Goal: Task Accomplishment & Management: Manage account settings

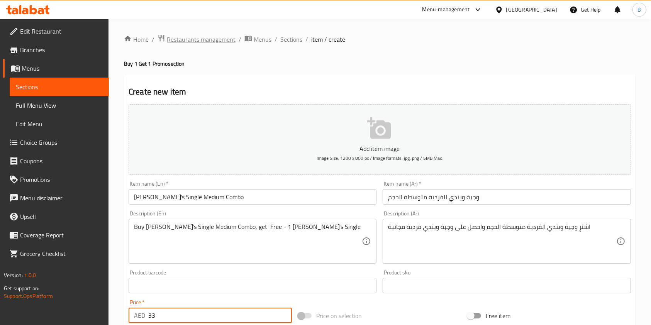
click at [199, 42] on span "Restaurants management" at bounding box center [201, 39] width 69 height 9
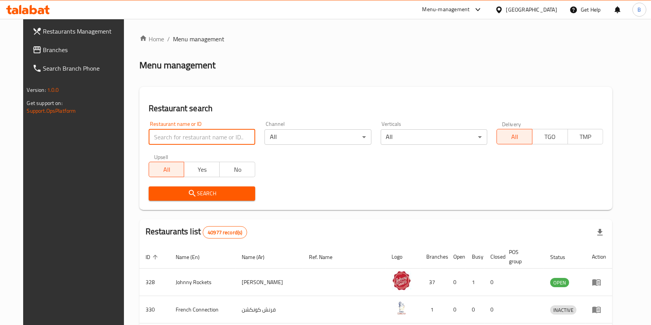
click at [173, 133] on input "search" at bounding box center [202, 136] width 107 height 15
type input "[PERSON_NAME]"
click button "Search" at bounding box center [202, 193] width 107 height 14
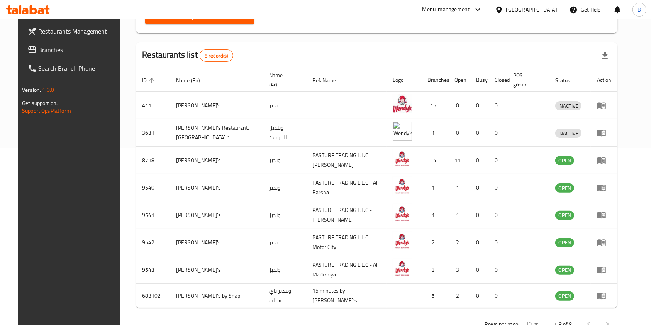
scroll to position [181, 0]
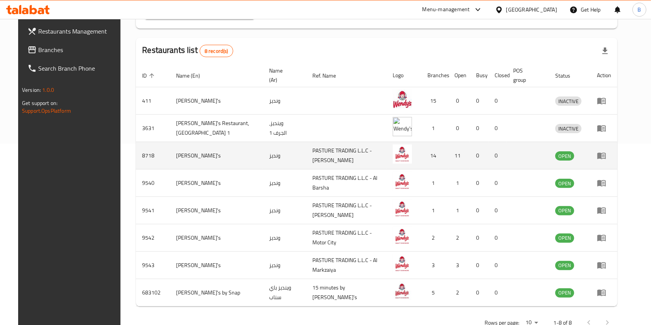
click at [611, 151] on link "enhanced table" at bounding box center [604, 155] width 14 height 9
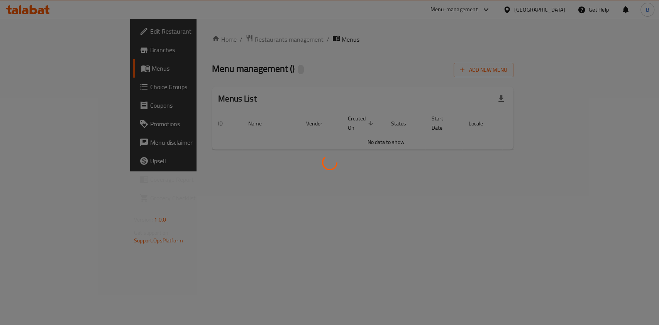
click at [624, 148] on div at bounding box center [329, 162] width 659 height 325
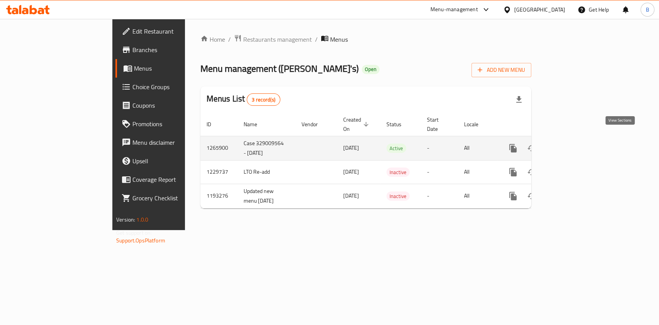
click at [573, 144] on icon "enhanced table" at bounding box center [568, 148] width 9 height 9
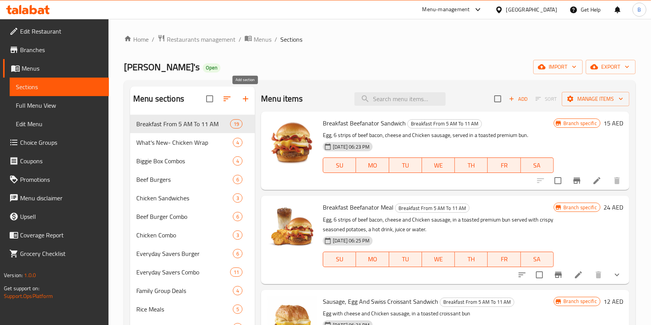
click at [247, 96] on icon "button" at bounding box center [245, 98] width 9 height 9
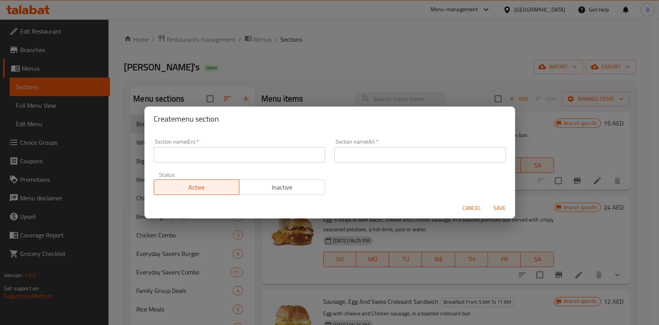
click at [277, 156] on input "text" at bounding box center [239, 154] width 171 height 15
drag, startPoint x: 277, startPoint y: 156, endPoint x: 0, endPoint y: 150, distance: 276.8
click at [0, 150] on div "Create menu section Section name(En)   * M41 Section name(En) * Section name(Ar…" at bounding box center [329, 162] width 659 height 325
type input "M41"
click at [344, 146] on div "Section name(Ar)   * Section name(Ar) *" at bounding box center [419, 151] width 171 height 24
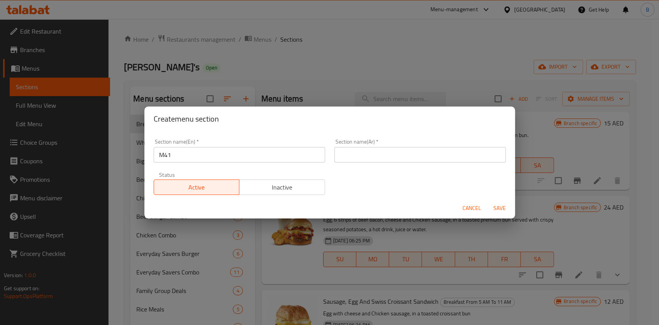
click at [343, 155] on input "text" at bounding box center [419, 154] width 171 height 15
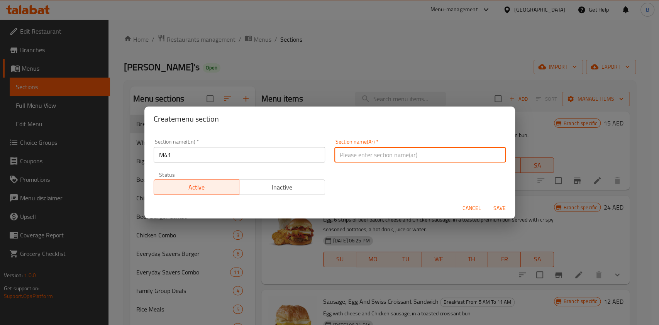
paste input "م41"
type input "م41"
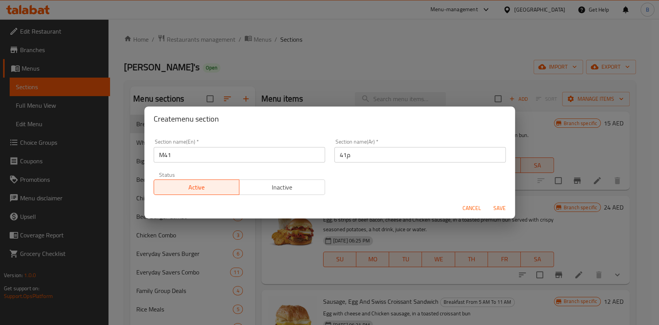
click at [496, 200] on div "Cancel Save" at bounding box center [329, 208] width 371 height 20
click at [499, 215] on div "Cancel Save" at bounding box center [329, 208] width 371 height 20
click at [499, 210] on span "Save" at bounding box center [499, 208] width 19 height 10
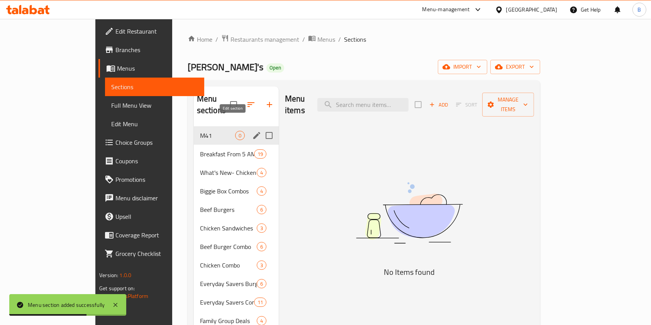
click at [252, 131] on icon "edit" at bounding box center [256, 135] width 9 height 9
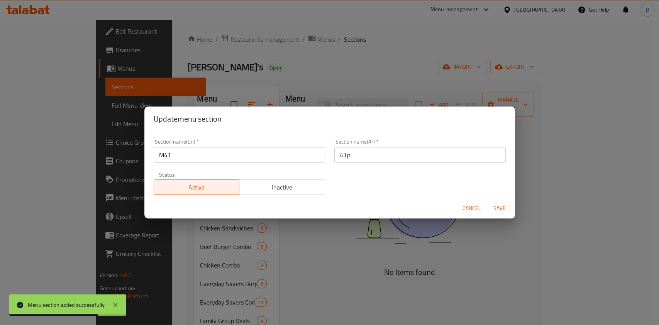
click at [463, 209] on span "Cancel" at bounding box center [471, 208] width 19 height 10
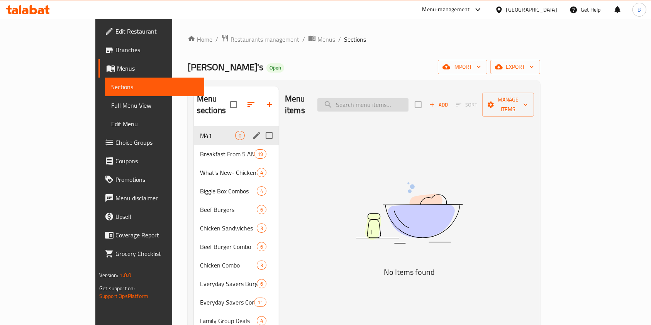
click at [384, 99] on input "search" at bounding box center [362, 105] width 91 height 14
paste input "[PERSON_NAME]’s Single [PERSON_NAME]"
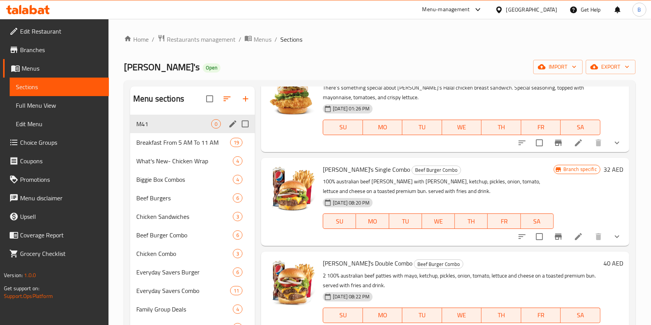
scroll to position [360, 0]
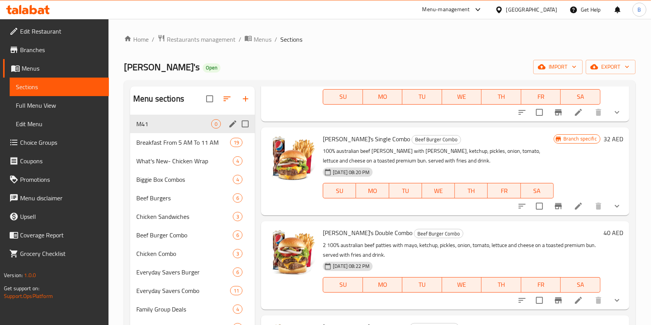
type input "[PERSON_NAME]"
click at [574, 205] on icon at bounding box center [578, 205] width 9 height 9
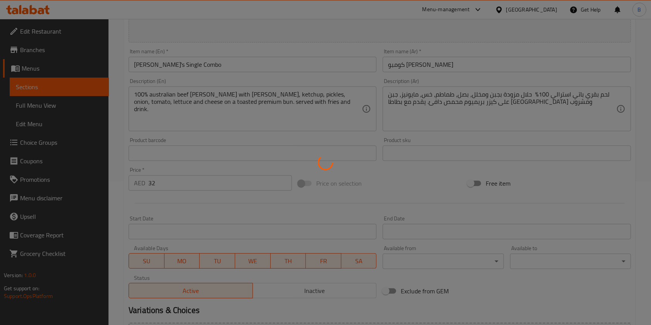
scroll to position [154, 0]
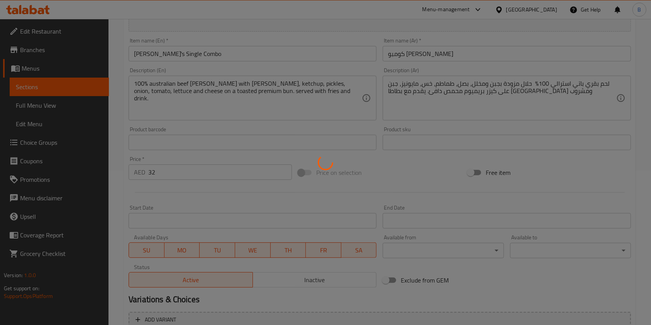
type input "الترقية الي وجبة حجم أكبر"
type input "0"
type input "1"
type input "إختيارك من البطاطا المقلية:"
type input "1"
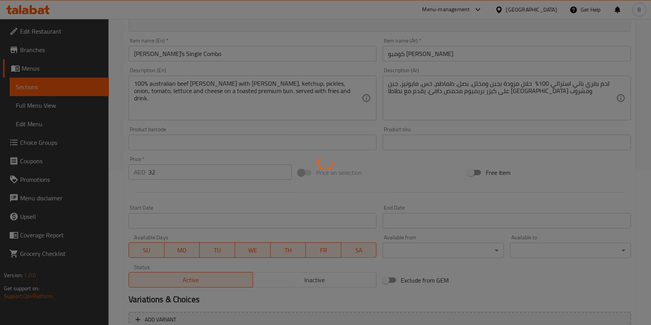
type input "1"
type input "إختيارك من المشروب:"
type input "1"
type input "قرص أنجوس اضافي:"
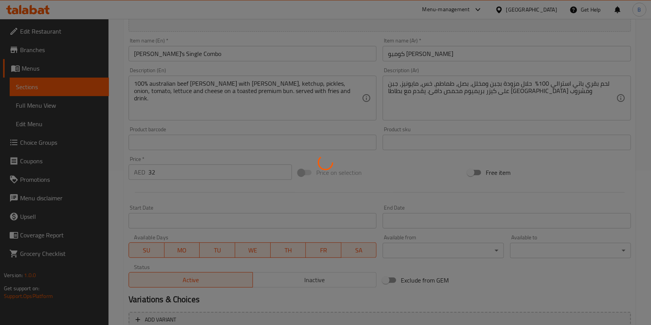
type input "0"
type input "1"
type input "أضف حلويات:"
type input "0"
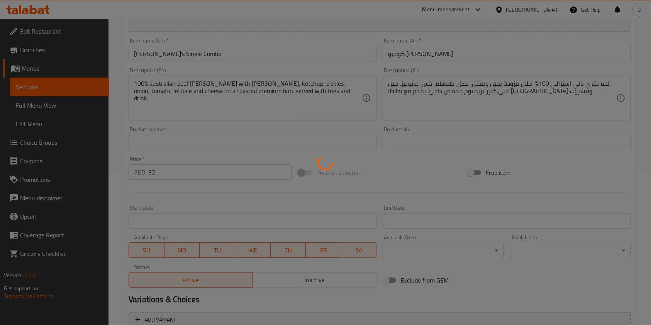
type input "أضافات:"
type input "0"
type input "إضافة صوصات:"
type input "0"
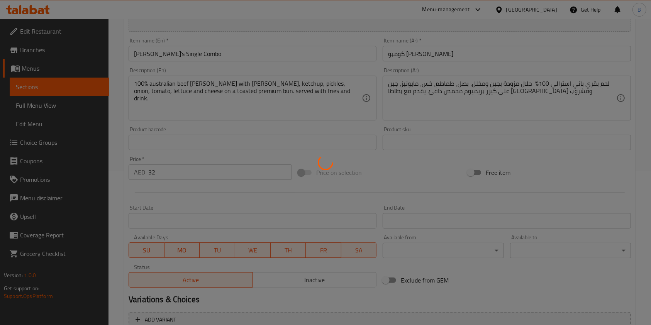
type input "0"
type input "المكونات القابلة للإزالة:"
type input "0"
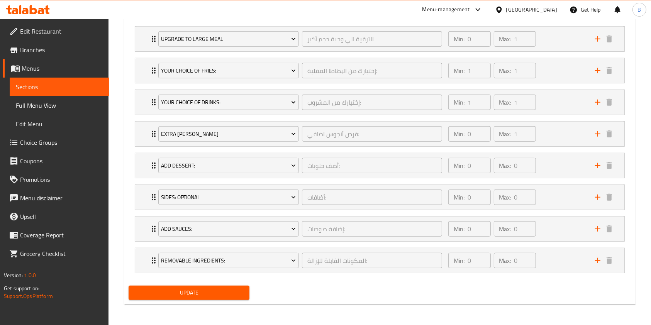
scroll to position [465, 0]
click at [149, 74] on icon "Expand" at bounding box center [153, 70] width 9 height 9
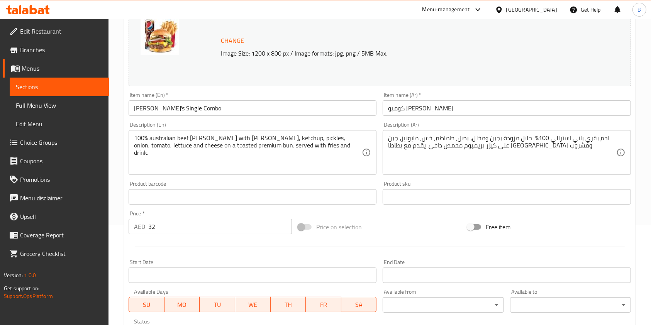
scroll to position [0, 0]
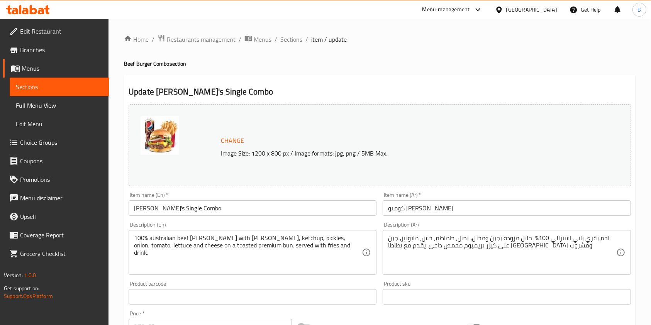
click at [303, 37] on ol "Home / Restaurants management / Menus / Sections / item / update" at bounding box center [379, 39] width 511 height 10
click at [295, 41] on span "Sections" at bounding box center [291, 39] width 22 height 9
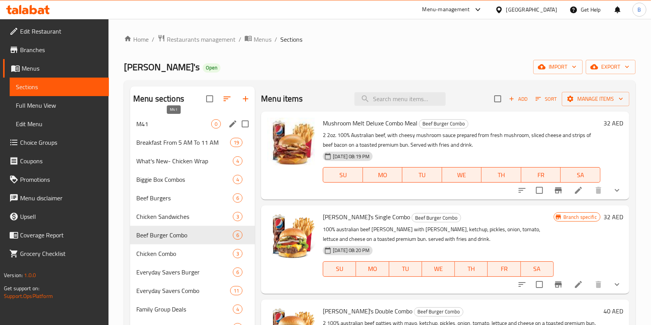
click at [178, 123] on span "M41" at bounding box center [173, 123] width 75 height 9
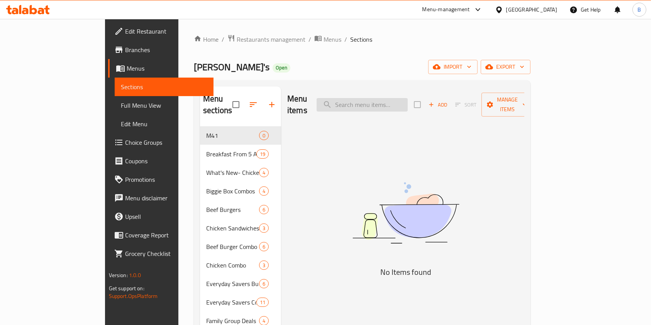
click at [389, 98] on input "search" at bounding box center [361, 105] width 91 height 14
paste input "Classic Chicken"
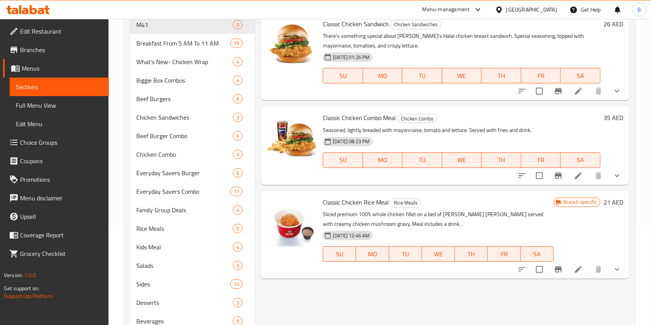
scroll to position [148, 0]
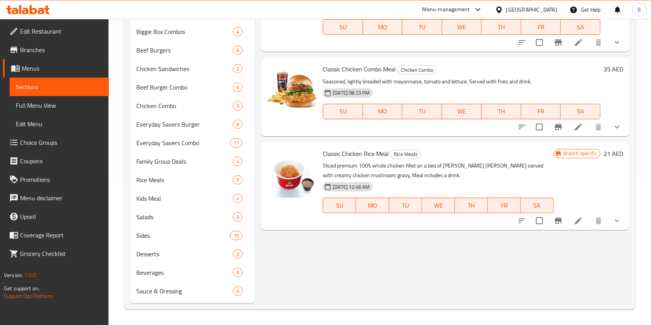
type input "Classic Chicken"
click at [574, 125] on icon at bounding box center [578, 126] width 9 height 9
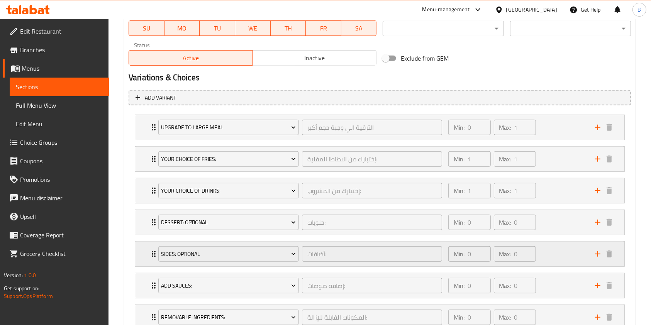
scroll to position [433, 0]
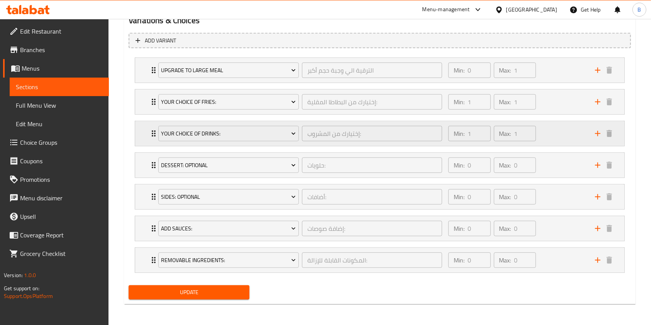
click at [148, 137] on div "Your Choice Of Drinks: إختيارك من المشروب: ​ Min: 1 ​ Max: 1 ​" at bounding box center [379, 133] width 489 height 25
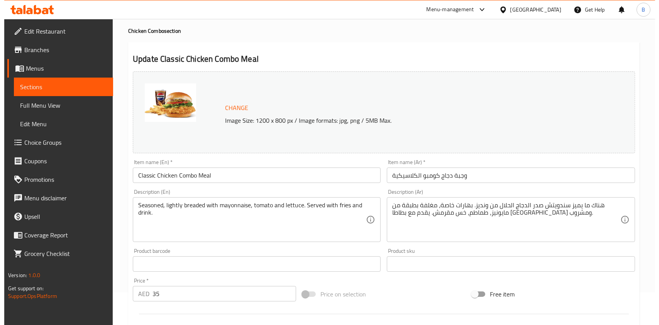
scroll to position [0, 0]
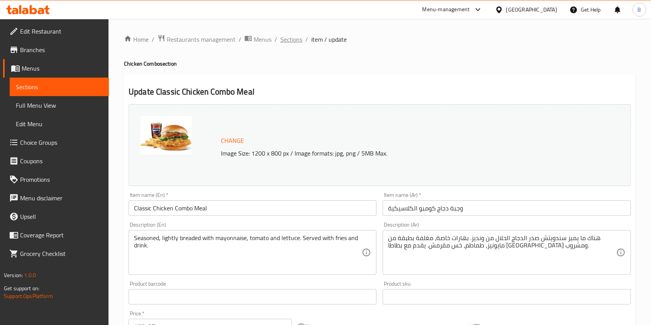
click at [295, 39] on span "Sections" at bounding box center [291, 39] width 22 height 9
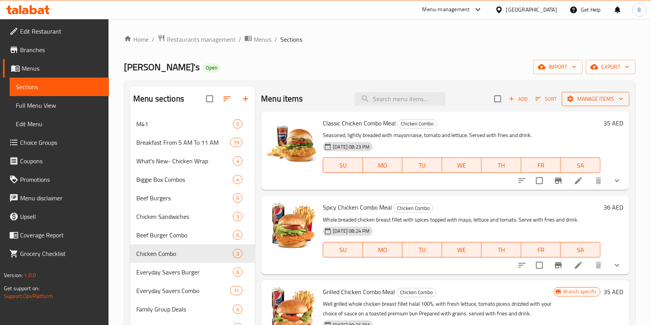
click at [580, 99] on span "Manage items" at bounding box center [595, 99] width 55 height 10
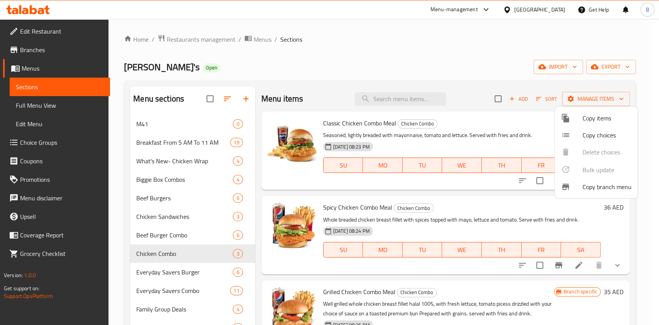
click at [372, 19] on div at bounding box center [329, 162] width 659 height 325
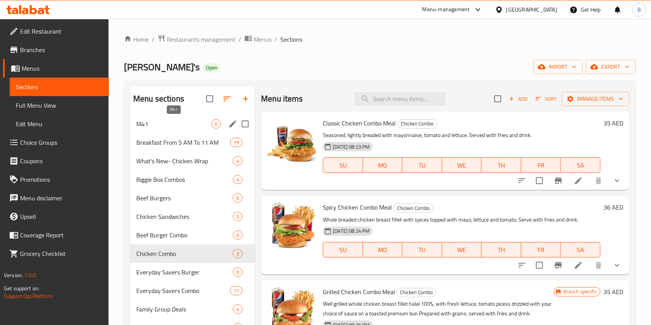
drag, startPoint x: 156, startPoint y: 124, endPoint x: 163, endPoint y: 123, distance: 7.5
click at [156, 124] on span "M41" at bounding box center [173, 123] width 75 height 9
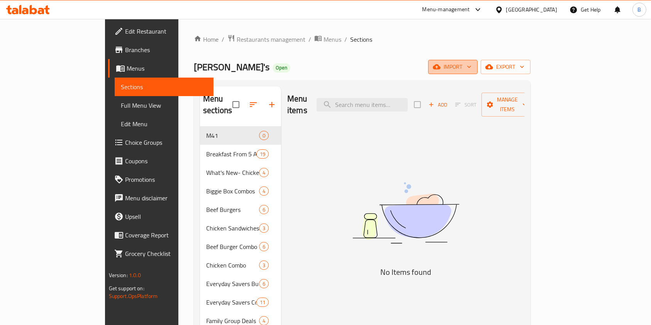
click at [471, 68] on span "import" at bounding box center [452, 67] width 37 height 10
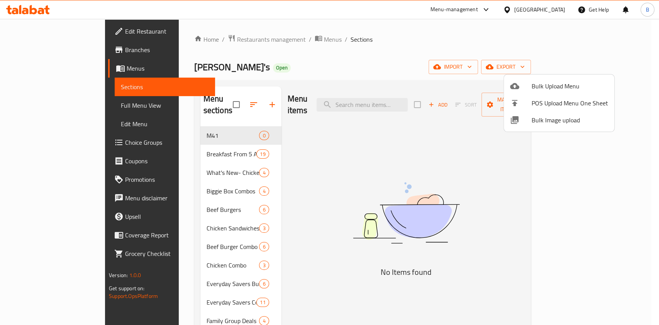
click at [604, 179] on div at bounding box center [329, 162] width 659 height 325
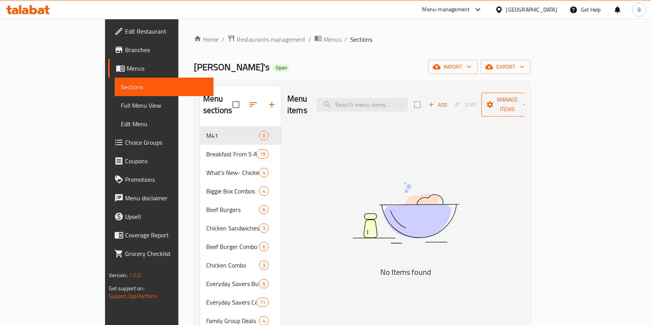
click at [527, 103] on span "Manage items" at bounding box center [506, 104] width 39 height 19
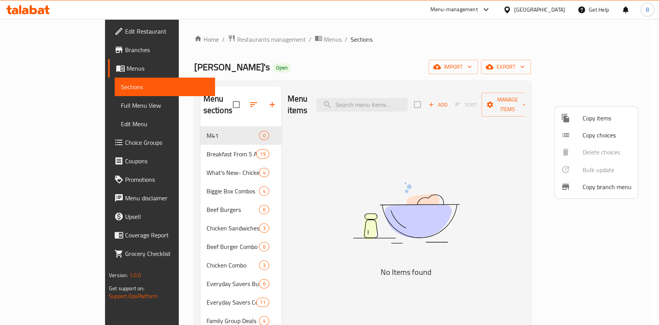
click at [604, 120] on span "Copy items" at bounding box center [606, 117] width 49 height 9
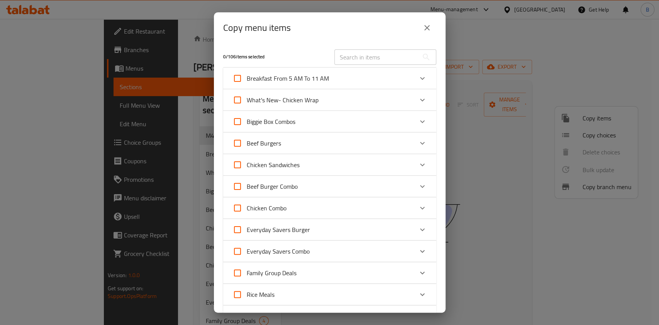
click at [386, 58] on input "text" at bounding box center [376, 56] width 84 height 15
paste input "[PERSON_NAME]’s Single"
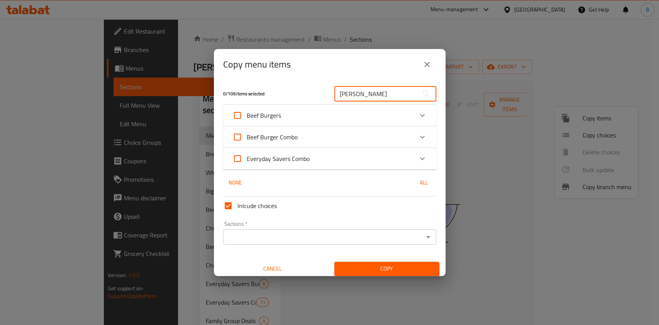
type input "[PERSON_NAME]"
click at [418, 133] on icon "Expand" at bounding box center [422, 136] width 9 height 9
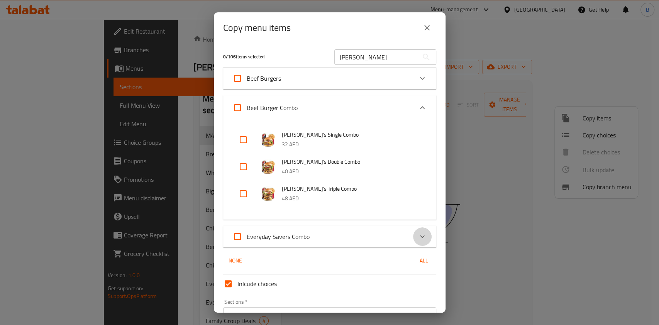
click at [420, 236] on icon "Expand" at bounding box center [422, 236] width 5 height 3
click at [246, 132] on input "checkbox" at bounding box center [243, 139] width 19 height 19
checkbox input "true"
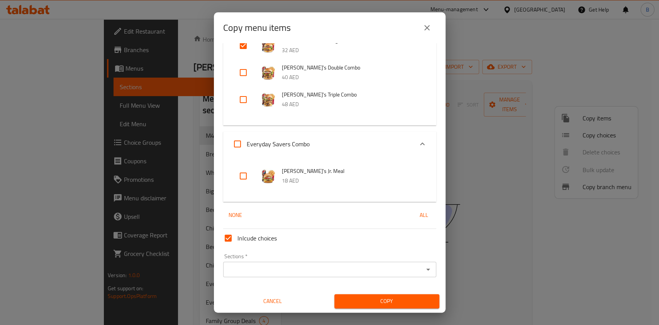
scroll to position [95, 0]
click at [346, 268] on input "Sections   *" at bounding box center [323, 269] width 196 height 11
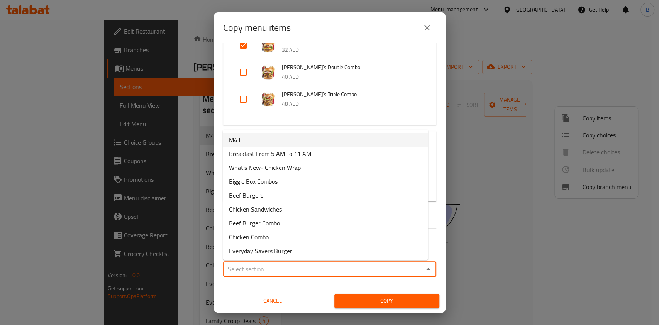
click at [237, 139] on span "M41" at bounding box center [235, 139] width 12 height 9
type input "M41"
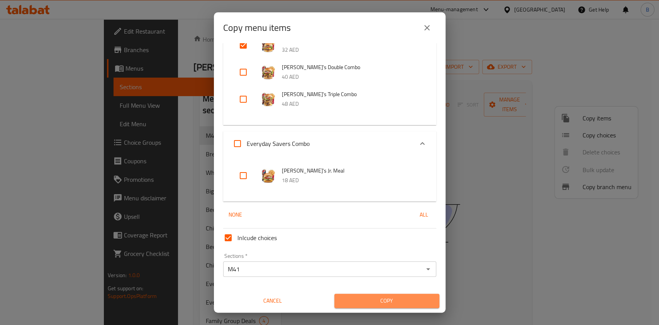
click at [384, 304] on span "Copy" at bounding box center [386, 301] width 93 height 10
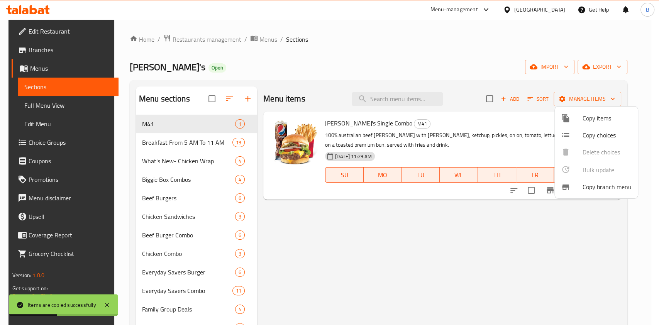
click at [603, 119] on span "Copy items" at bounding box center [606, 117] width 49 height 9
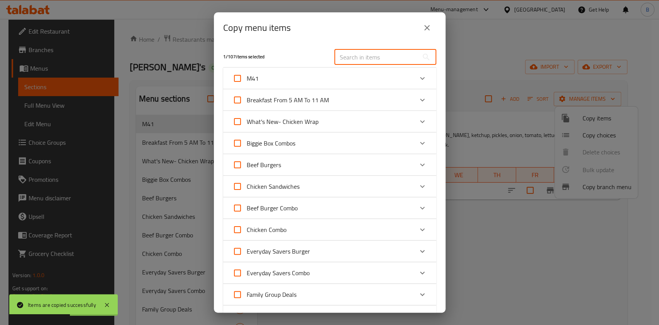
click at [357, 58] on input "text" at bounding box center [376, 56] width 84 height 15
paste input "Classic Chicke"
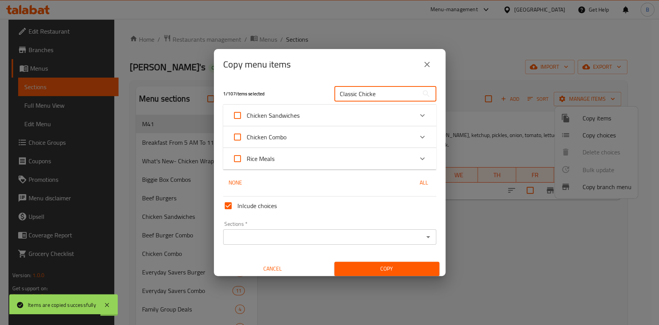
type input "Classic Chicke"
click at [418, 134] on icon "Expand" at bounding box center [422, 136] width 9 height 9
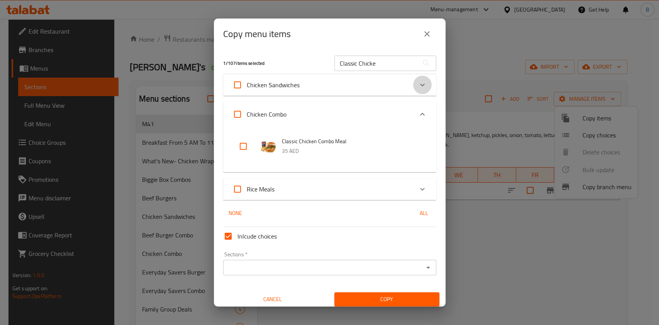
click at [418, 87] on icon "Expand" at bounding box center [422, 84] width 9 height 9
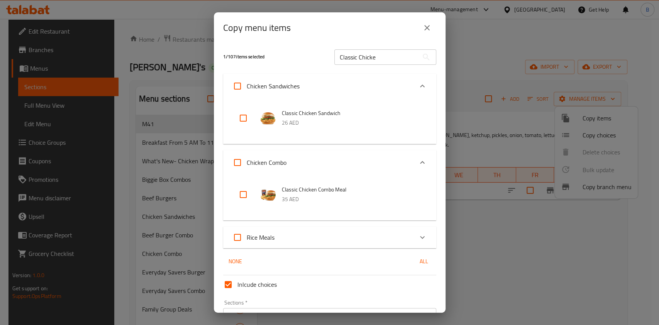
click at [420, 81] on div "Expand" at bounding box center [422, 86] width 19 height 19
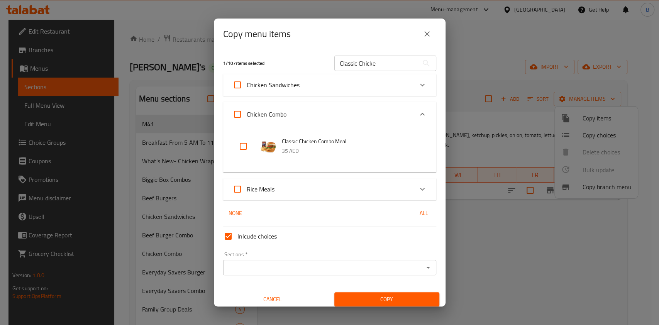
click at [247, 146] on input "checkbox" at bounding box center [243, 146] width 19 height 19
checkbox input "true"
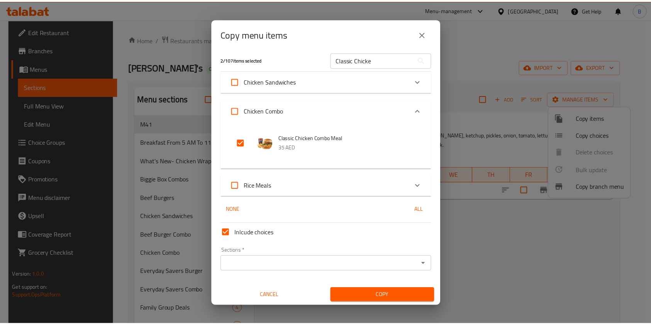
scroll to position [4, 0]
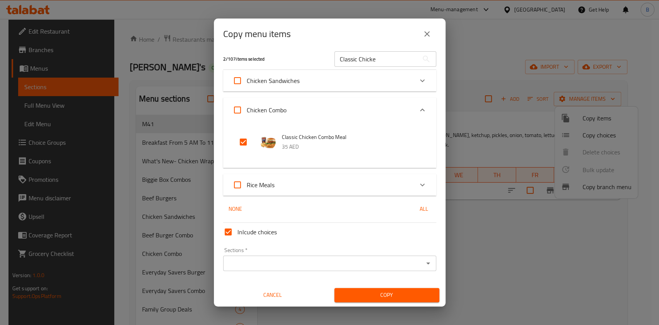
click at [363, 267] on div "Sections *" at bounding box center [329, 262] width 213 height 15
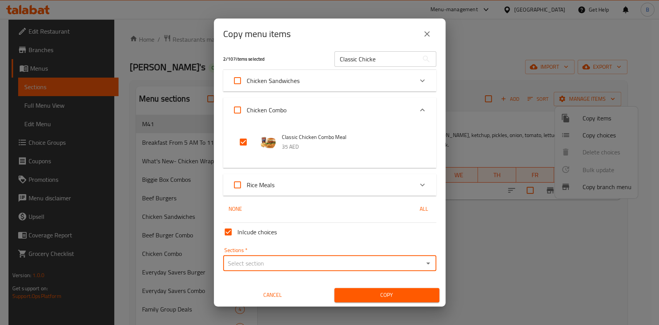
click at [423, 261] on icon "Open" at bounding box center [427, 263] width 9 height 9
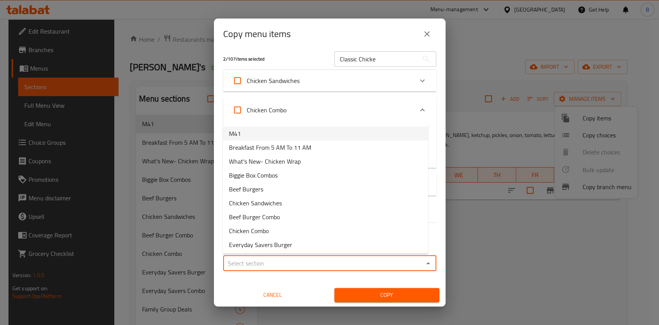
click at [250, 127] on li "M41" at bounding box center [325, 134] width 205 height 14
type input "M41"
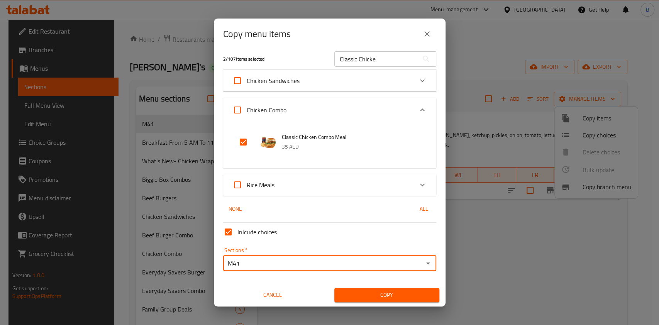
click at [392, 298] on span "Copy" at bounding box center [386, 295] width 93 height 10
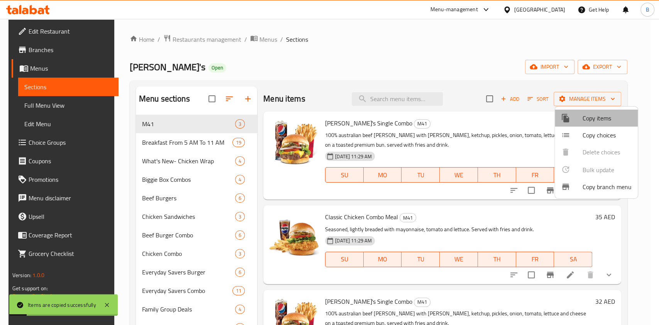
click at [601, 118] on span "Copy items" at bounding box center [606, 117] width 49 height 9
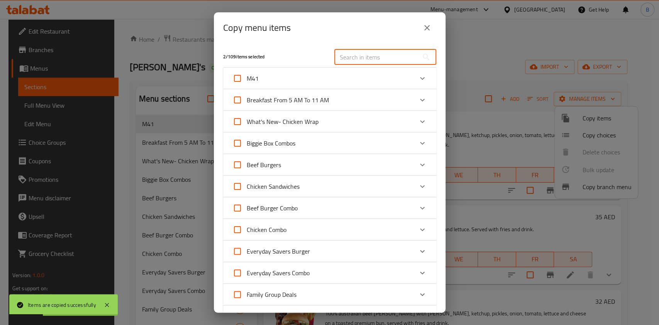
click at [401, 58] on input "text" at bounding box center [376, 56] width 84 height 15
paste input "Spicy Chicke"
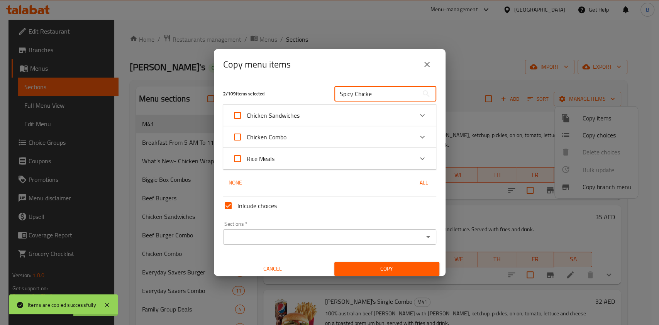
type input "Spicy Chicke"
click at [418, 135] on icon "Expand" at bounding box center [422, 136] width 9 height 9
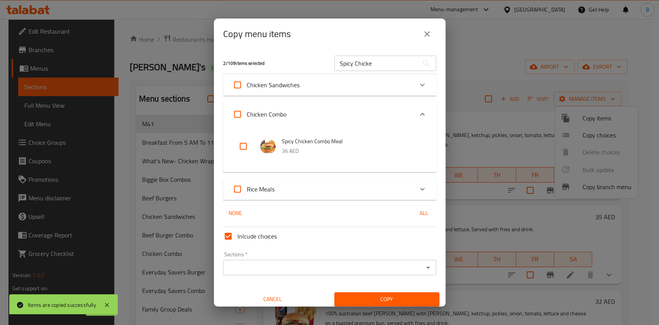
click at [251, 147] on input "checkbox" at bounding box center [243, 146] width 19 height 19
checkbox input "true"
drag, startPoint x: 344, startPoint y: 260, endPoint x: 349, endPoint y: 269, distance: 10.7
click at [346, 268] on div "Sections *" at bounding box center [329, 267] width 213 height 15
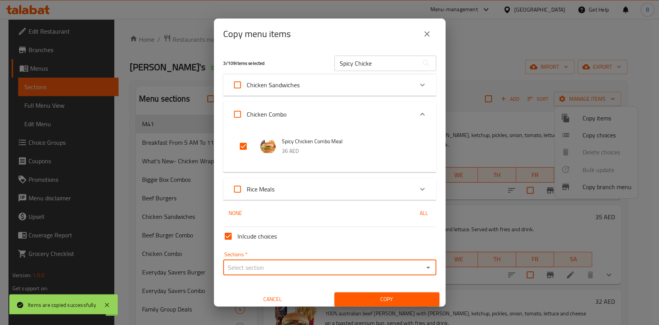
click at [423, 267] on icon "Open" at bounding box center [427, 267] width 9 height 9
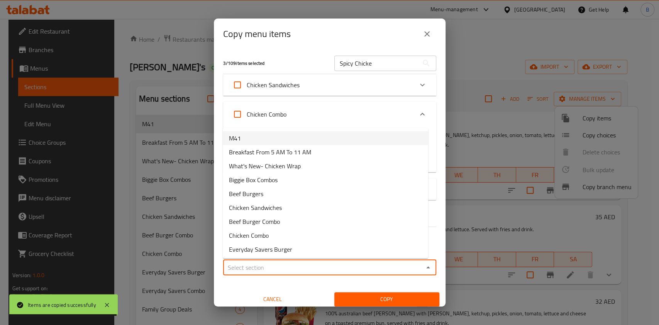
drag, startPoint x: 269, startPoint y: 140, endPoint x: 334, endPoint y: 181, distance: 77.2
click at [269, 139] on li "M41" at bounding box center [325, 138] width 205 height 14
type input "M41"
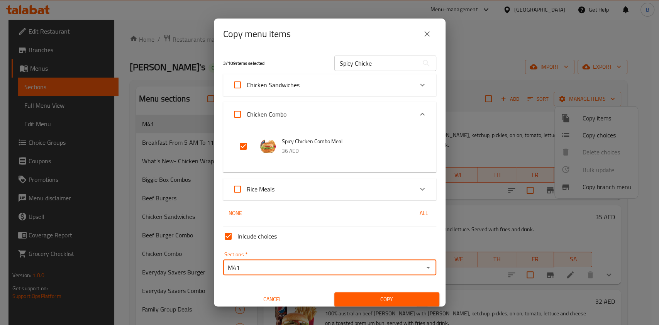
click at [404, 296] on span "Copy" at bounding box center [386, 299] width 93 height 10
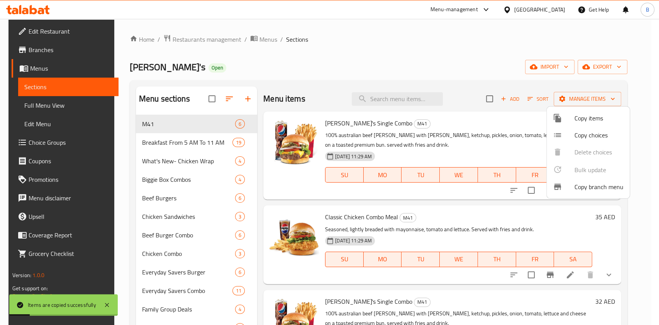
click at [434, 30] on div at bounding box center [329, 162] width 659 height 325
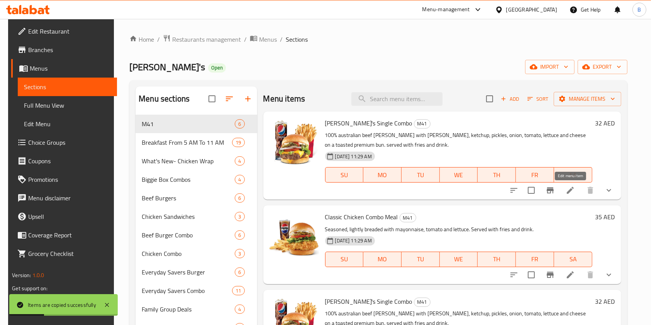
click at [570, 193] on icon at bounding box center [569, 190] width 9 height 9
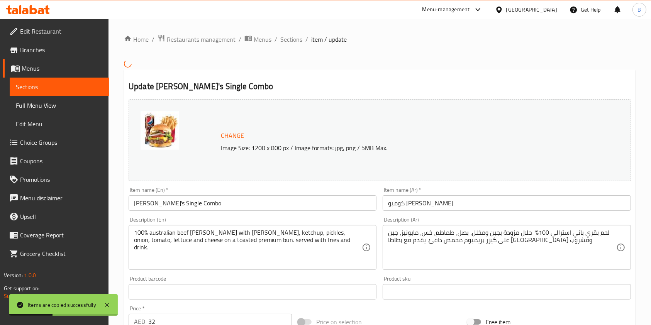
scroll to position [51, 0]
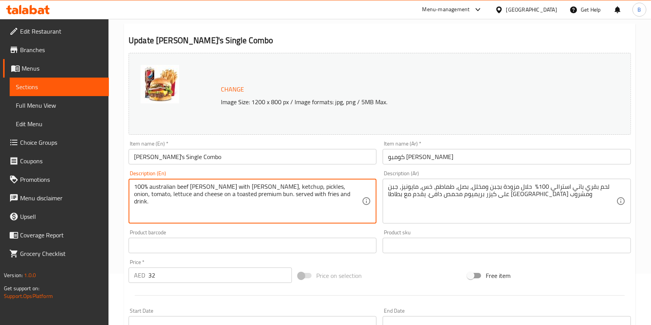
drag, startPoint x: 310, startPoint y: 197, endPoint x: 67, endPoint y: 165, distance: 244.8
paste textarea "[PERSON_NAME]’s Single Burger + Regular Fries & a choice of drink"
type textarea "[PERSON_NAME]’s Single Burger + Regular Fries & a choice of drink"
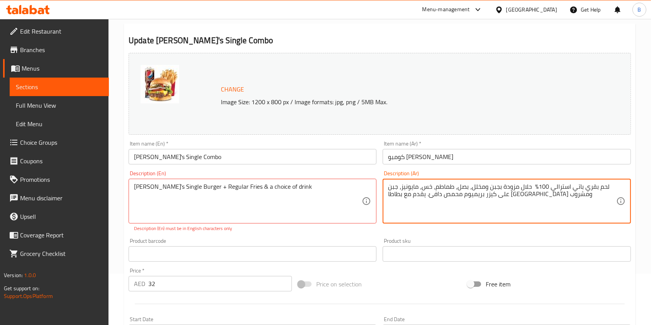
click at [456, 195] on textarea "لحم بقري باتي استرالي 100% حلال مزودة بجبن ومخلل، بصل، طماطم، خس، مايونيز، جبن …" at bounding box center [502, 201] width 228 height 37
paste textarea "برجر وينديز فردي + بطاطس مقلية عادية واختيارك من المشروب"
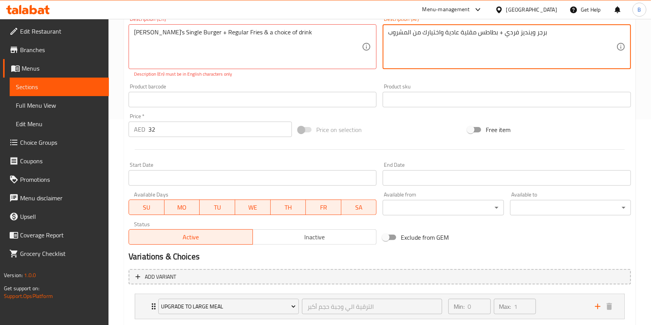
scroll to position [309, 0]
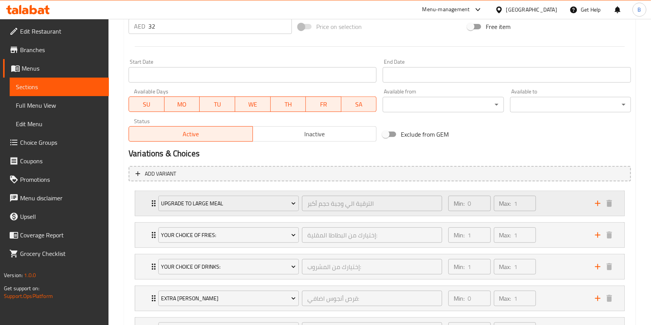
click at [148, 203] on div "Upgrade To Large Meal الترقية الي وجبة حجم أكبر ​ Min: 0 ​ Max: 1 ​" at bounding box center [379, 203] width 489 height 25
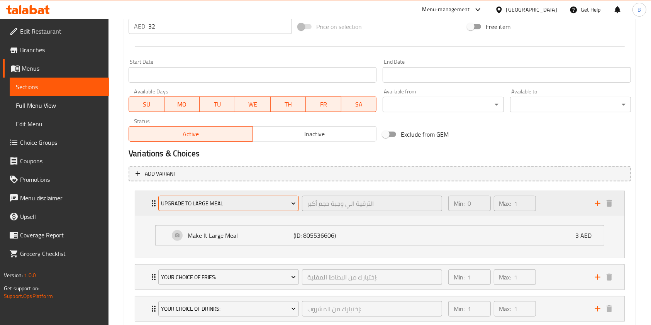
type textarea "برجر وينديز فردي + بطاطس مقلية عادية واختيارك من المشروب"
click at [183, 206] on span "Upgrade To Large Meal" at bounding box center [228, 204] width 135 height 10
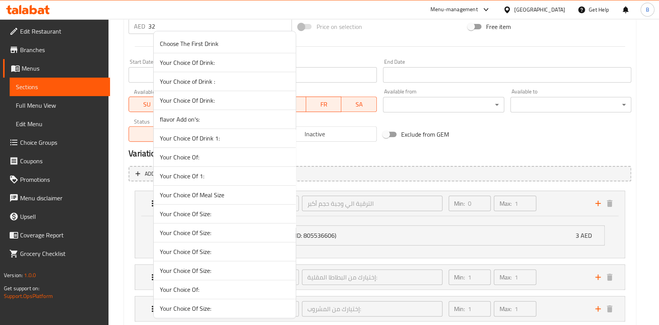
click at [209, 235] on span "Your Choice Of Size:" at bounding box center [225, 232] width 130 height 9
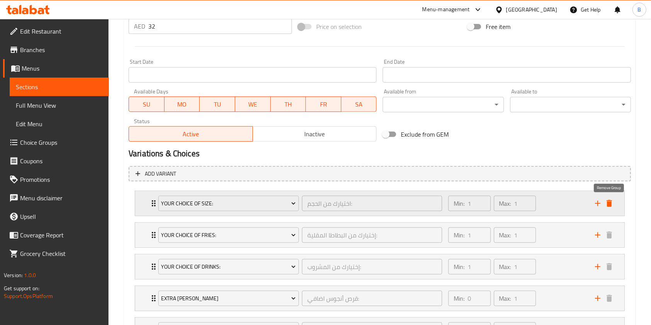
click at [608, 205] on icon "delete" at bounding box center [608, 203] width 5 height 7
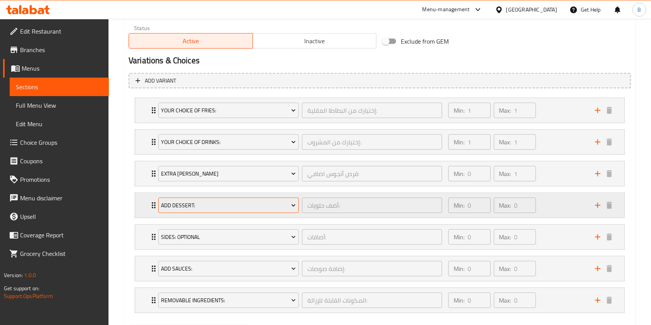
scroll to position [411, 0]
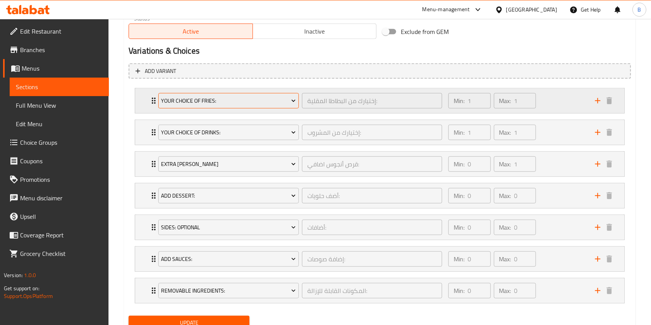
click at [235, 99] on span "Your Choice Of Fries:" at bounding box center [228, 101] width 135 height 10
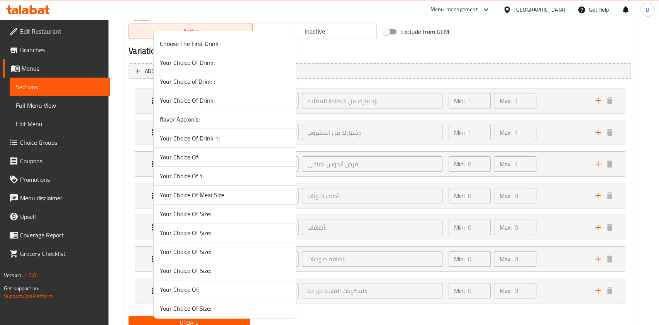
drag, startPoint x: 601, startPoint y: 105, endPoint x: 348, endPoint y: 128, distance: 253.9
click at [601, 105] on div at bounding box center [329, 162] width 659 height 325
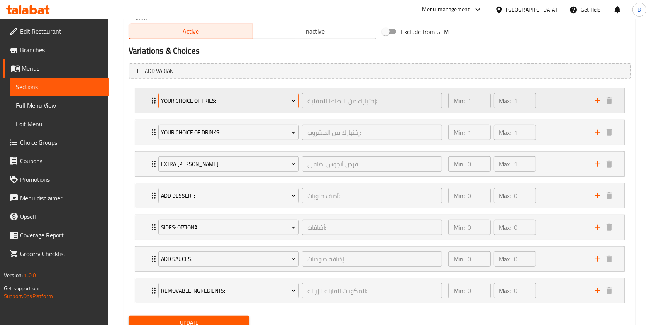
click at [223, 104] on span "Your Choice Of Fries:" at bounding box center [228, 101] width 135 height 10
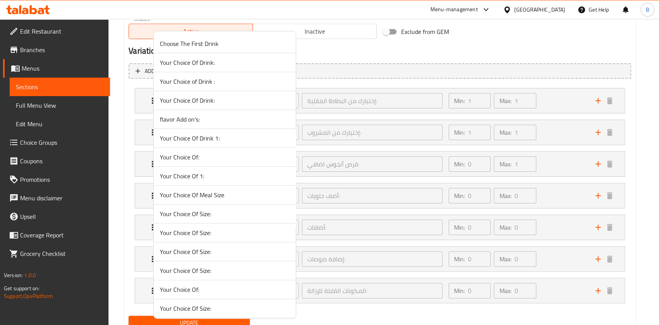
click at [228, 122] on span "flavor Add on's:" at bounding box center [225, 119] width 130 height 9
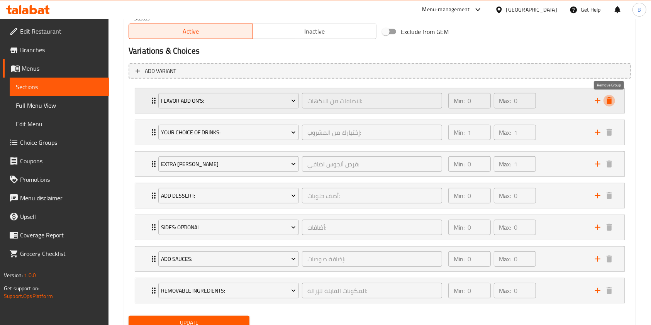
click at [607, 98] on icon "delete" at bounding box center [608, 100] width 5 height 7
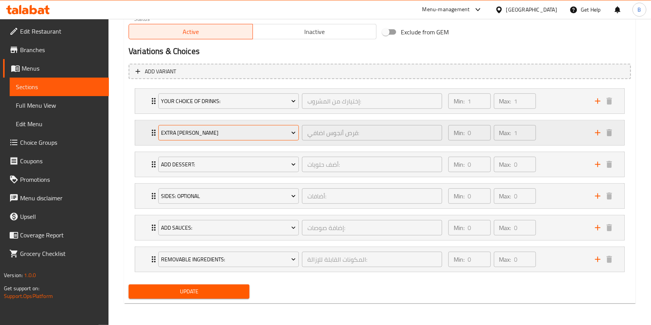
scroll to position [411, 0]
click at [212, 141] on div "Extra [PERSON_NAME]" at bounding box center [229, 133] width 144 height 19
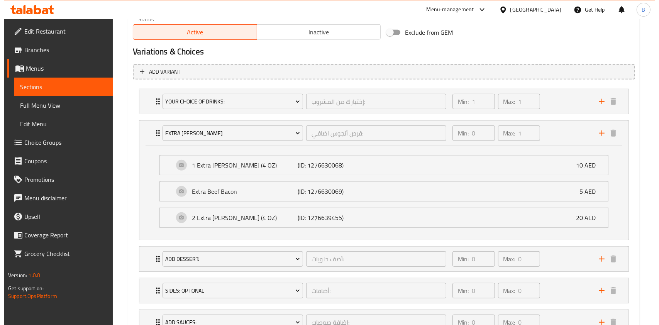
scroll to position [411, 0]
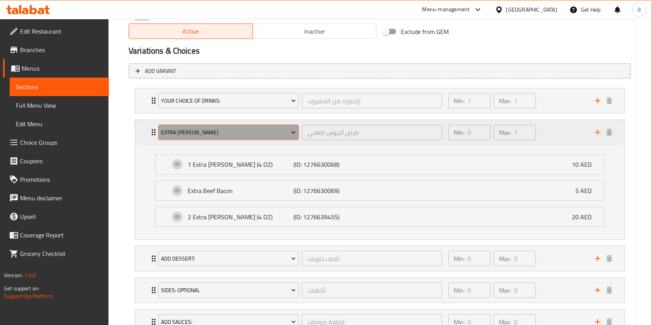
click at [215, 129] on span "Extra [PERSON_NAME]" at bounding box center [228, 133] width 135 height 10
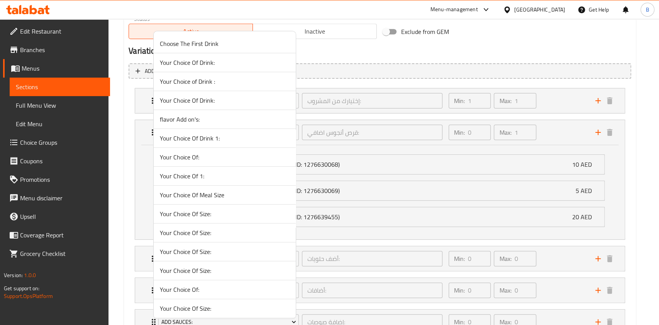
drag, startPoint x: 210, startPoint y: 153, endPoint x: 279, endPoint y: 175, distance: 72.6
click at [210, 153] on span "Your Choice Of:" at bounding box center [225, 156] width 130 height 9
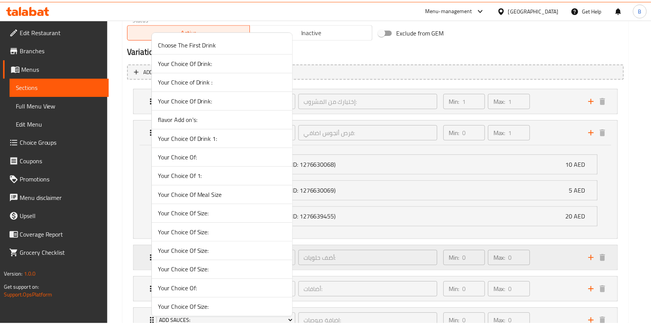
scroll to position [411, 0]
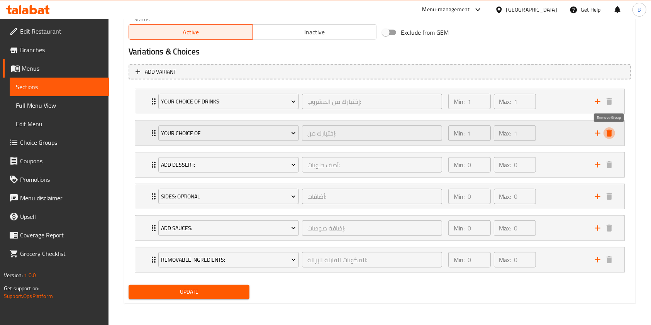
click at [611, 136] on icon "delete" at bounding box center [608, 133] width 5 height 7
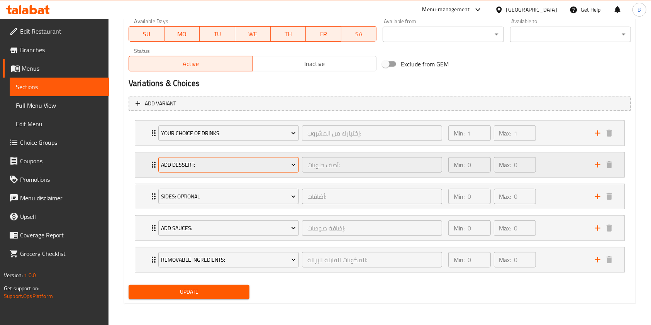
click at [235, 165] on span "Add Dessert:" at bounding box center [228, 165] width 135 height 10
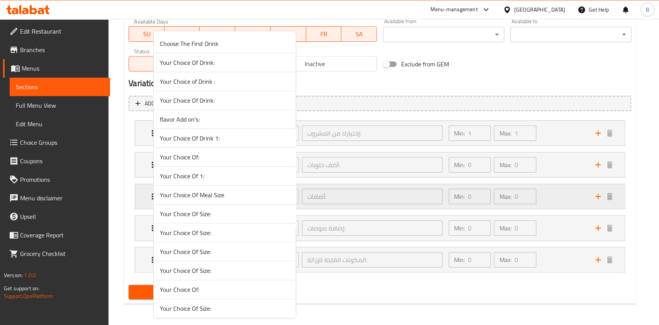
click at [247, 172] on li "Your Choice Of 1:" at bounding box center [225, 176] width 142 height 19
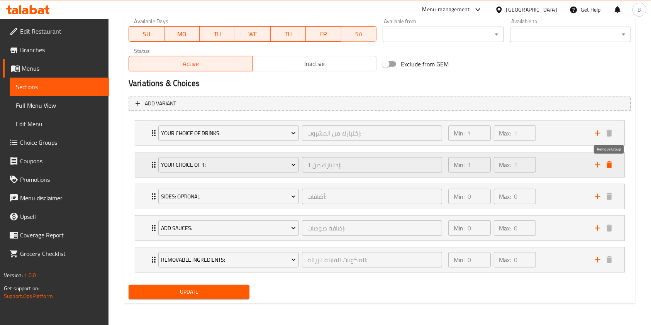
click at [611, 165] on icon "delete" at bounding box center [608, 164] width 5 height 7
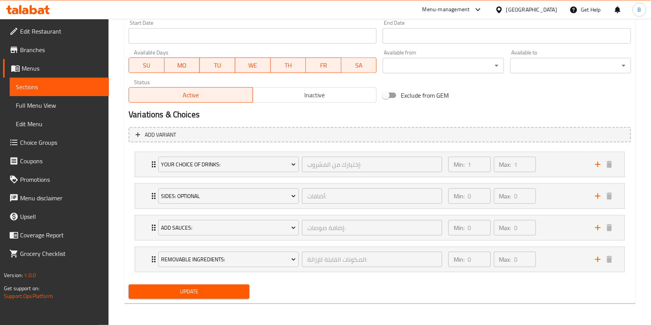
scroll to position [347, 0]
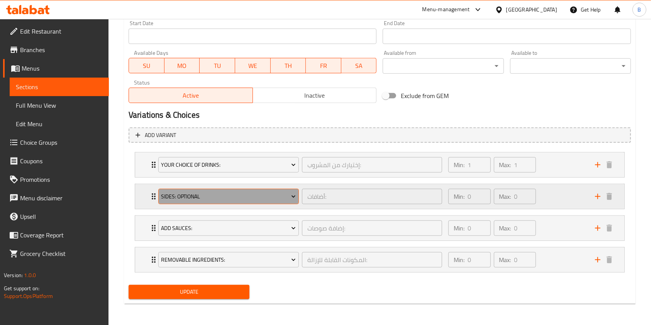
click at [215, 193] on span "Sides: Optional" at bounding box center [228, 197] width 135 height 10
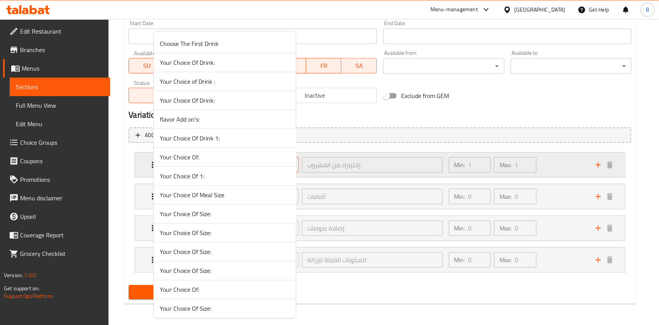
click at [224, 158] on span "Your Choice Of:" at bounding box center [225, 156] width 130 height 9
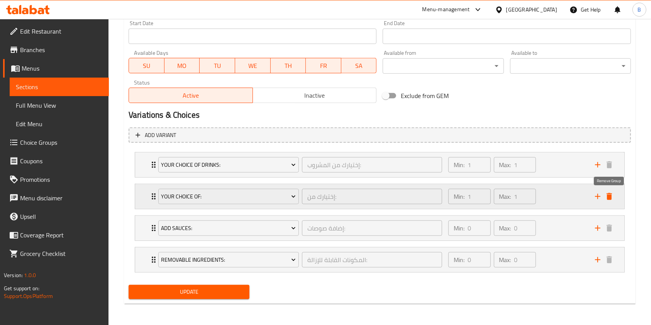
click at [606, 196] on icon "delete" at bounding box center [608, 196] width 9 height 9
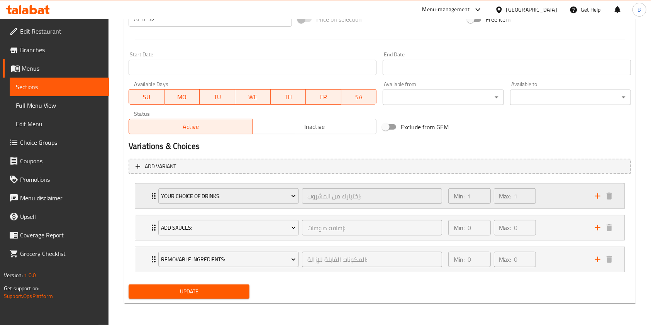
scroll to position [316, 0]
click at [259, 221] on button "Add Sauces:" at bounding box center [228, 227] width 140 height 15
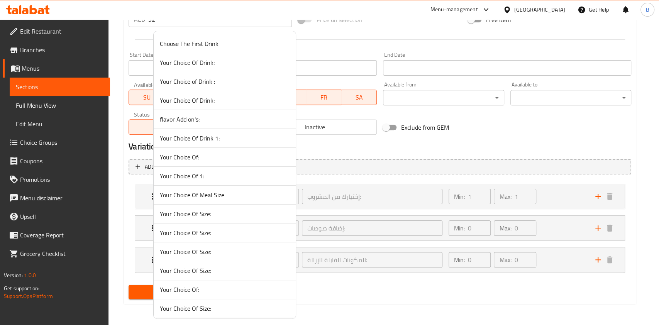
click at [249, 152] on span "Your Choice Of:" at bounding box center [225, 156] width 130 height 9
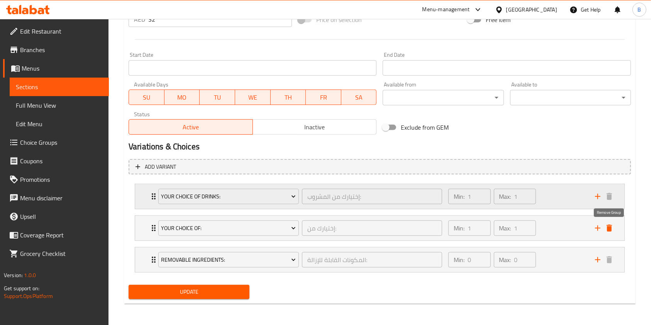
drag, startPoint x: 609, startPoint y: 228, endPoint x: 606, endPoint y: 232, distance: 5.5
click at [609, 228] on icon "delete" at bounding box center [608, 228] width 5 height 7
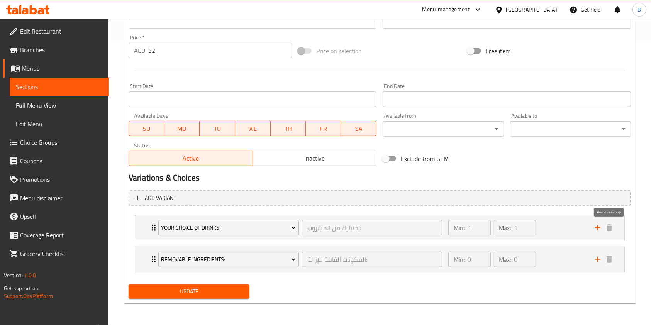
scroll to position [284, 0]
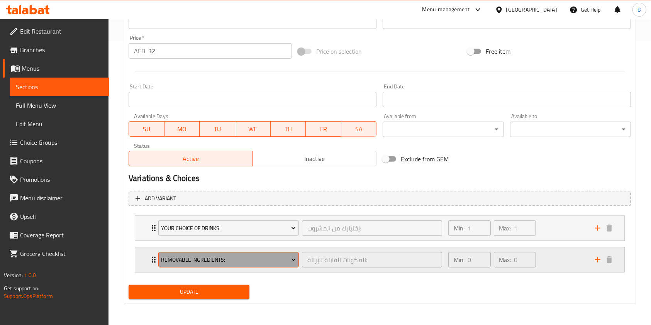
click at [218, 255] on span "Removable Ingredients:" at bounding box center [228, 260] width 135 height 10
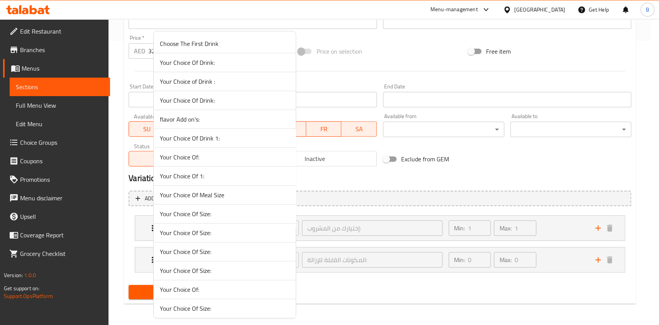
click at [201, 181] on li "Your Choice Of 1:" at bounding box center [225, 176] width 142 height 19
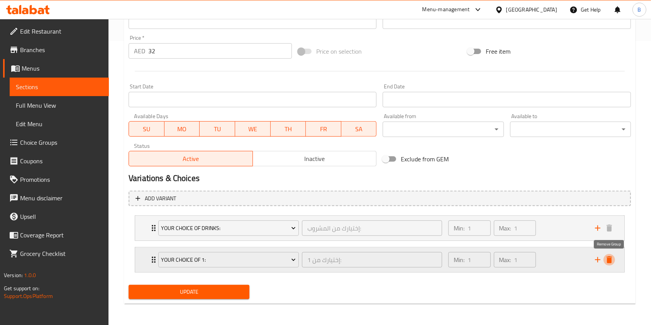
click at [609, 261] on icon "delete" at bounding box center [608, 259] width 5 height 7
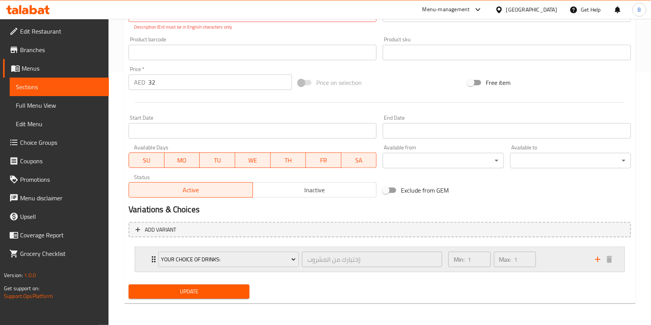
click at [148, 263] on div "Your Choice Of Drinks: إختيارك من المشروب: ​ Min: 1 ​ Max: 1 ​" at bounding box center [379, 259] width 489 height 25
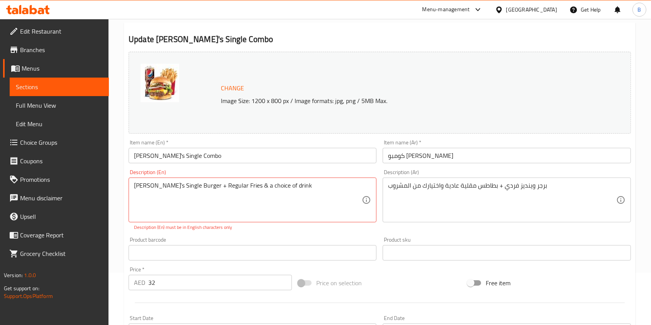
scroll to position [41, 0]
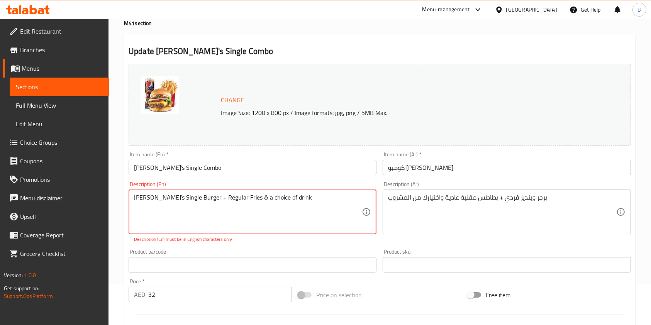
click at [227, 216] on textarea "[PERSON_NAME]’s Single Burger + Regular Fries & a choice of drink" at bounding box center [248, 212] width 228 height 37
click at [318, 201] on textarea "[PERSON_NAME]’s Single Burger + Regular Fries & a choice of drink" at bounding box center [248, 212] width 228 height 37
click at [311, 200] on textarea "[PERSON_NAME]’s Single Burger + Regular Fries & a choice of drink" at bounding box center [248, 212] width 228 height 37
click at [310, 197] on textarea "[PERSON_NAME]’s Single Burger + Regular Fries & a choice of drink" at bounding box center [248, 212] width 228 height 37
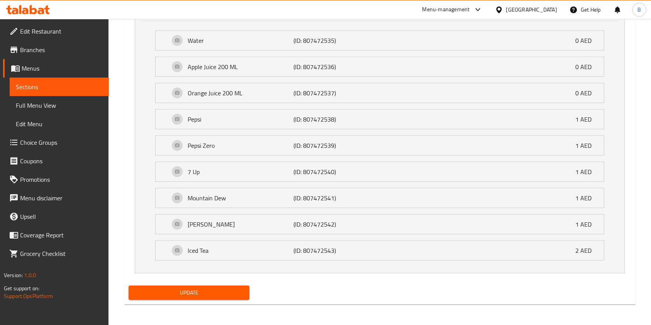
click at [175, 288] on span "Update" at bounding box center [189, 293] width 108 height 10
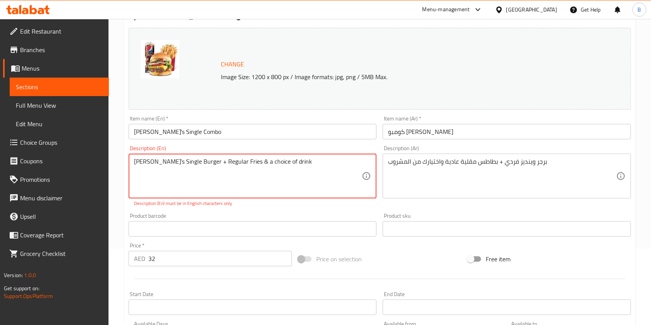
click at [264, 164] on textarea "[PERSON_NAME]’s Single Burger + Regular Fries & a choice of drink" at bounding box center [248, 176] width 228 height 37
click at [216, 193] on textarea "[PERSON_NAME]’s Single Burger + Regular Fries & a choice of drink" at bounding box center [248, 176] width 228 height 37
click at [154, 159] on textarea "[PERSON_NAME]’s Single Burger + Regular Fries & a choice of drink" at bounding box center [248, 176] width 228 height 37
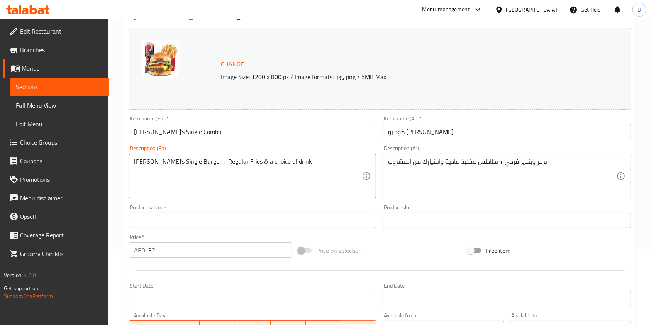
type textarea "[PERSON_NAME]'s Single Burger + Regular Fries & a choice of drink"
click at [201, 212] on div "Product barcode Product barcode" at bounding box center [253, 217] width 248 height 24
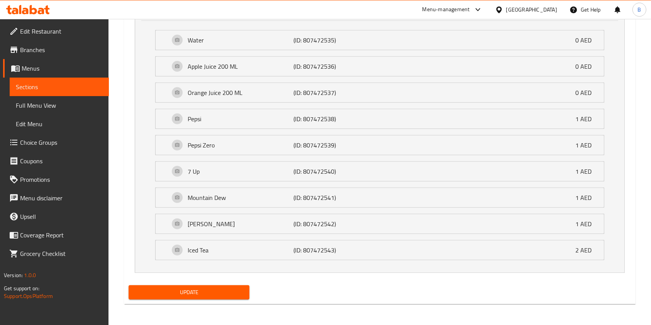
drag, startPoint x: 206, startPoint y: 291, endPoint x: 217, endPoint y: 291, distance: 10.8
click at [207, 291] on span "Update" at bounding box center [189, 293] width 108 height 10
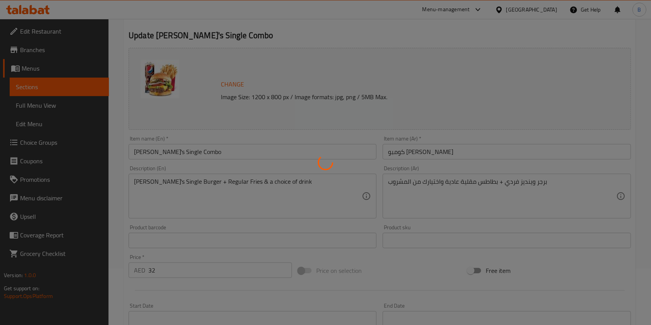
scroll to position [0, 0]
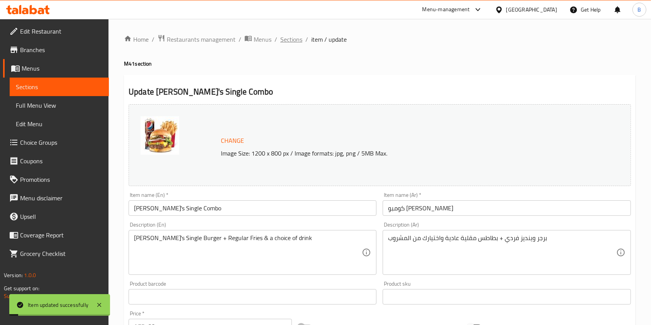
click at [298, 36] on span "Sections" at bounding box center [291, 39] width 22 height 9
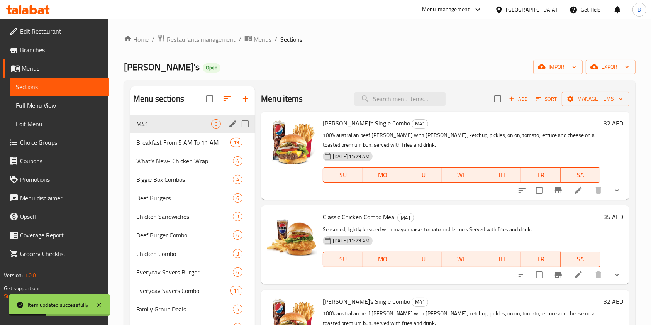
click at [183, 124] on span "M41" at bounding box center [173, 123] width 75 height 9
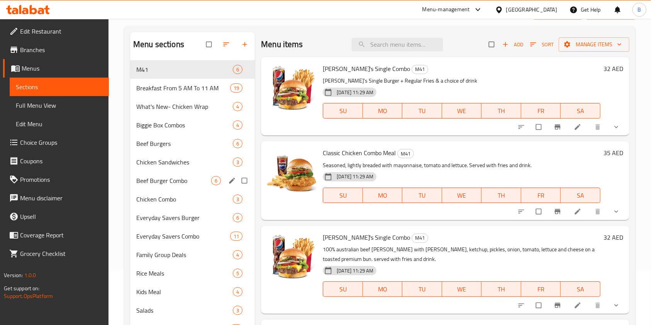
scroll to position [45, 0]
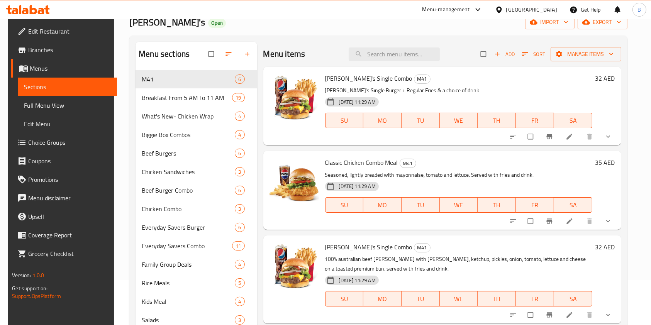
click at [356, 81] on span "[PERSON_NAME]'s Single Combo" at bounding box center [368, 79] width 87 height 12
copy h6 "[PERSON_NAME]'s Single Combo"
click at [381, 46] on div "Menu items Add Sort Manage items" at bounding box center [442, 54] width 358 height 25
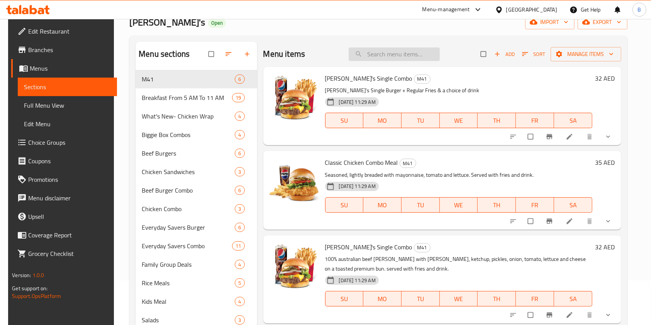
click at [382, 52] on input "search" at bounding box center [394, 54] width 91 height 14
paste input "[PERSON_NAME]'s Single Combo"
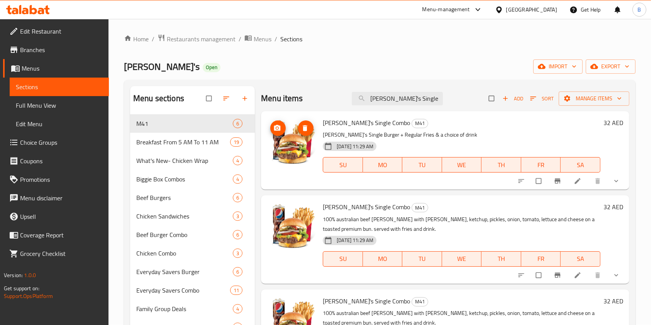
scroll to position [0, 0]
type input "[PERSON_NAME]'s Single Combo"
